Goal: Task Accomplishment & Management: Manage account settings

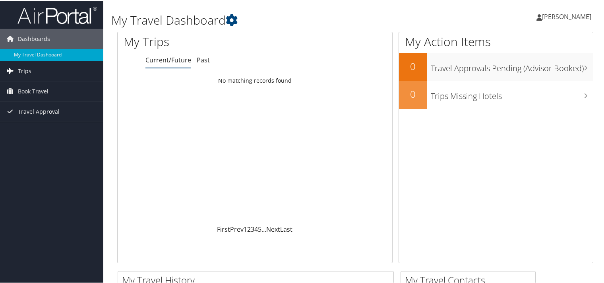
click at [27, 71] on span "Trips" at bounding box center [25, 70] width 14 height 20
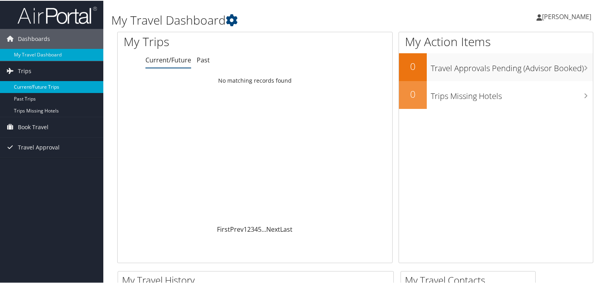
click at [37, 83] on link "Current/Future Trips" at bounding box center [51, 86] width 103 height 12
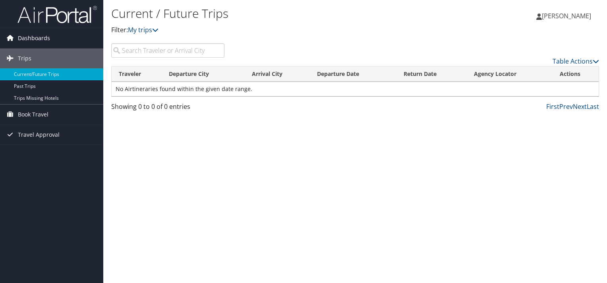
click at [24, 37] on span "Dashboards" at bounding box center [34, 38] width 32 height 20
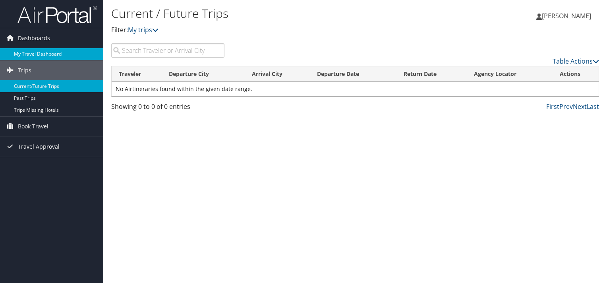
click at [27, 52] on link "My Travel Dashboard" at bounding box center [51, 54] width 103 height 12
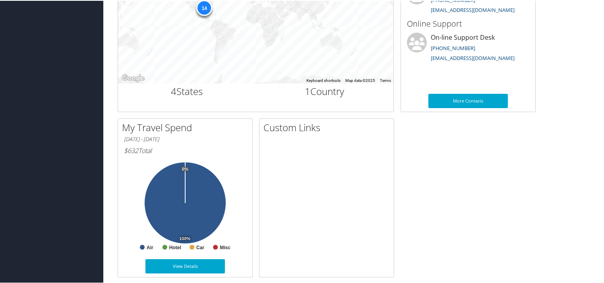
scroll to position [325, 0]
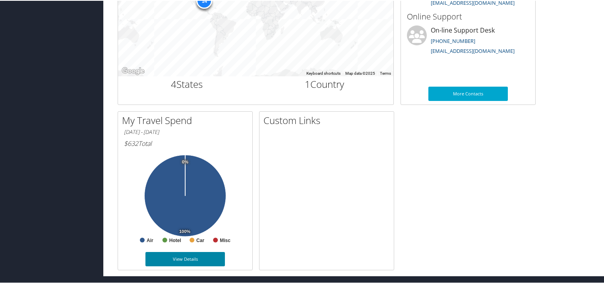
click at [190, 258] on link "View Details" at bounding box center [184, 258] width 79 height 14
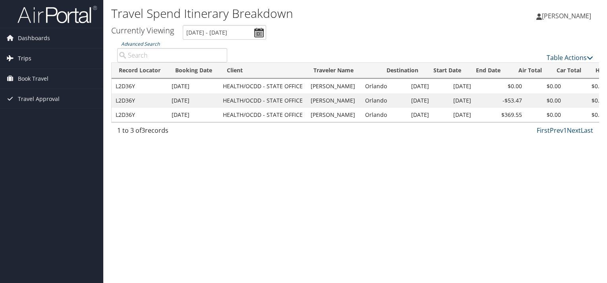
click at [20, 61] on span "Trips" at bounding box center [25, 58] width 14 height 20
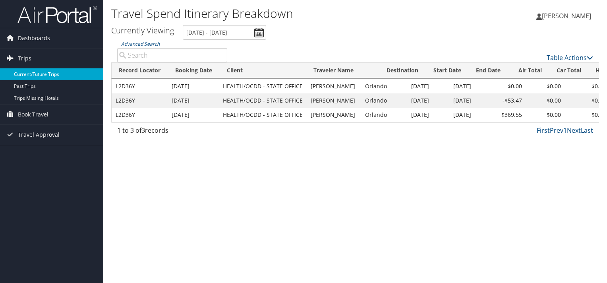
click at [39, 76] on link "Current/Future Trips" at bounding box center [51, 74] width 103 height 12
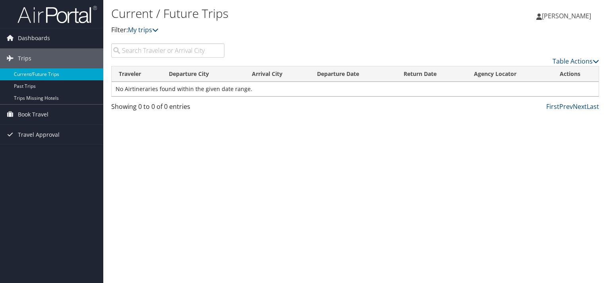
click at [26, 75] on link "Current/Future Trips" at bounding box center [51, 74] width 103 height 12
click at [26, 86] on link "Past Trips" at bounding box center [51, 86] width 103 height 12
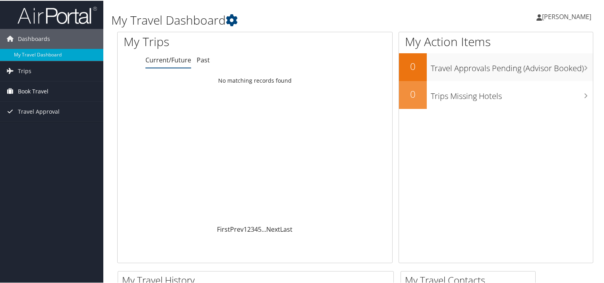
click at [23, 89] on span "Book Travel" at bounding box center [33, 91] width 31 height 20
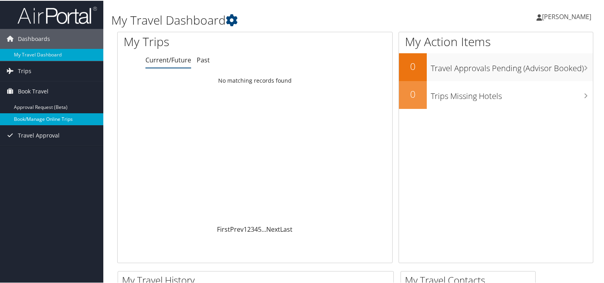
click at [50, 118] on link "Book/Manage Online Trips" at bounding box center [51, 118] width 103 height 12
